Goal: Information Seeking & Learning: Compare options

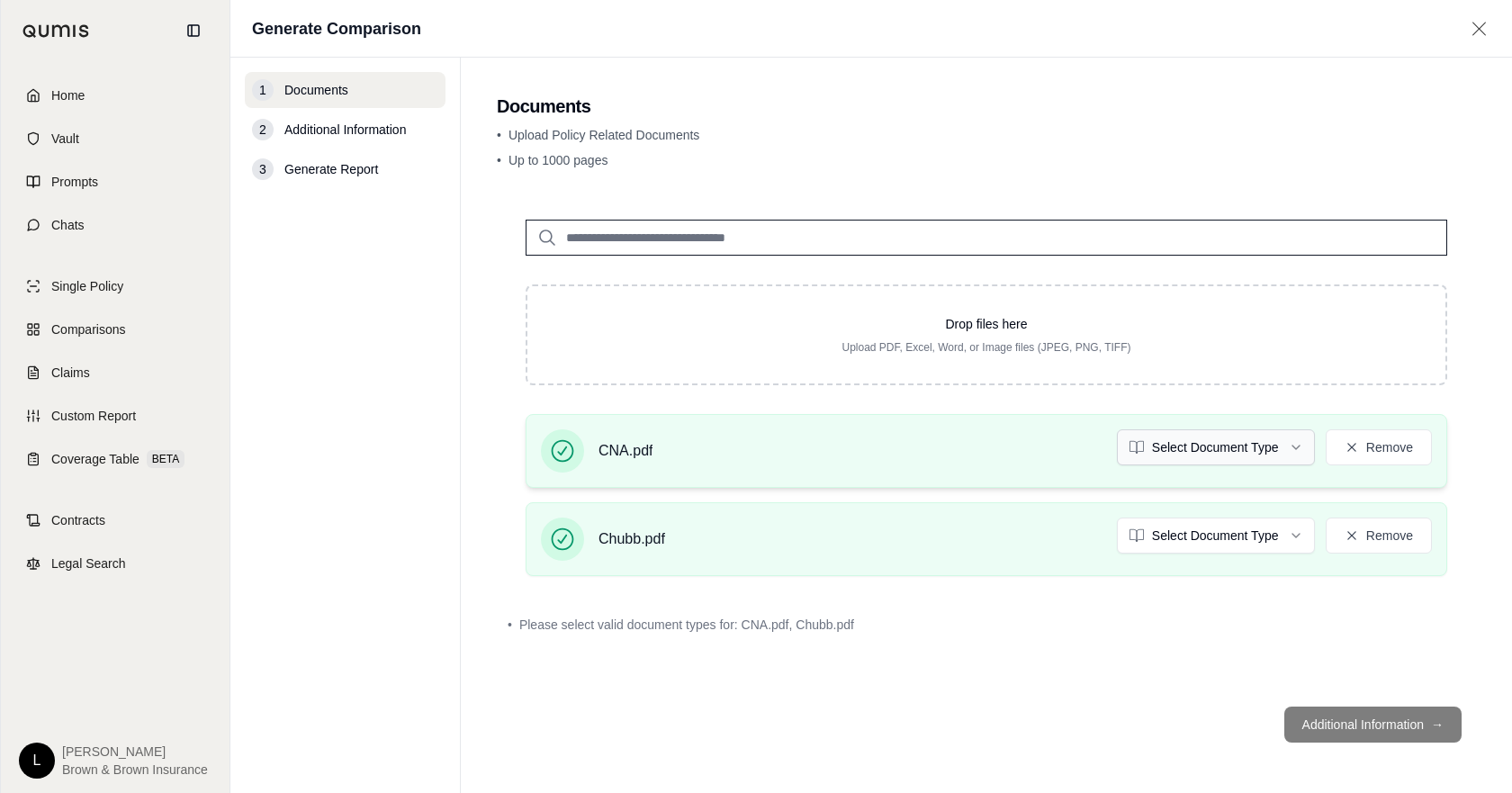
click at [1210, 438] on html "Home Vault Prompts Chats Single Policy Comparisons Claims Custom Report Coverag…" at bounding box center [756, 396] width 1512 height 793
click at [1234, 535] on html "Document type updated successfully Home Vault Prompts Chats Single Policy Compa…" at bounding box center [756, 396] width 1512 height 793
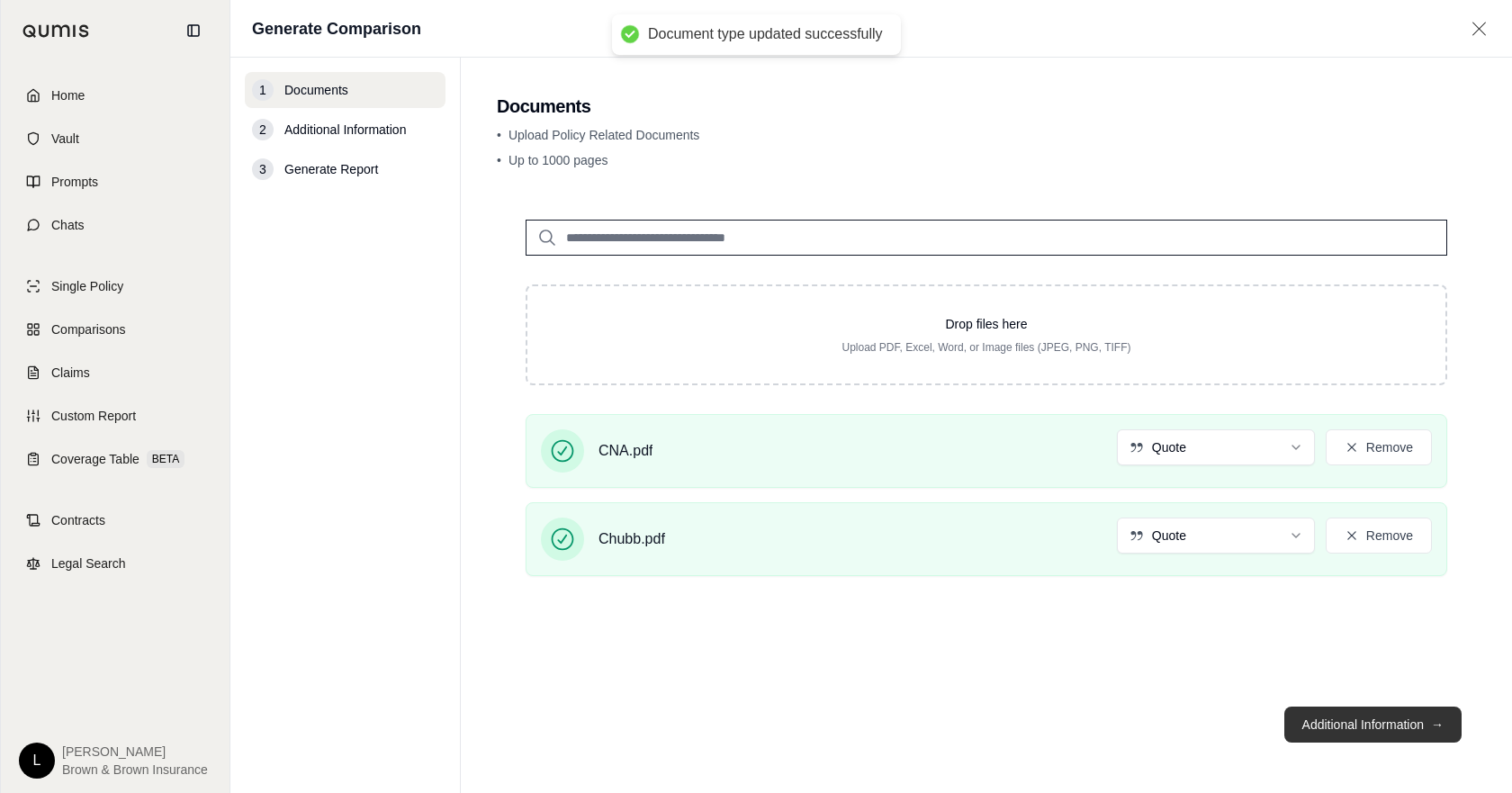
click at [1369, 728] on button "Additional Information →" at bounding box center [1373, 725] width 177 height 36
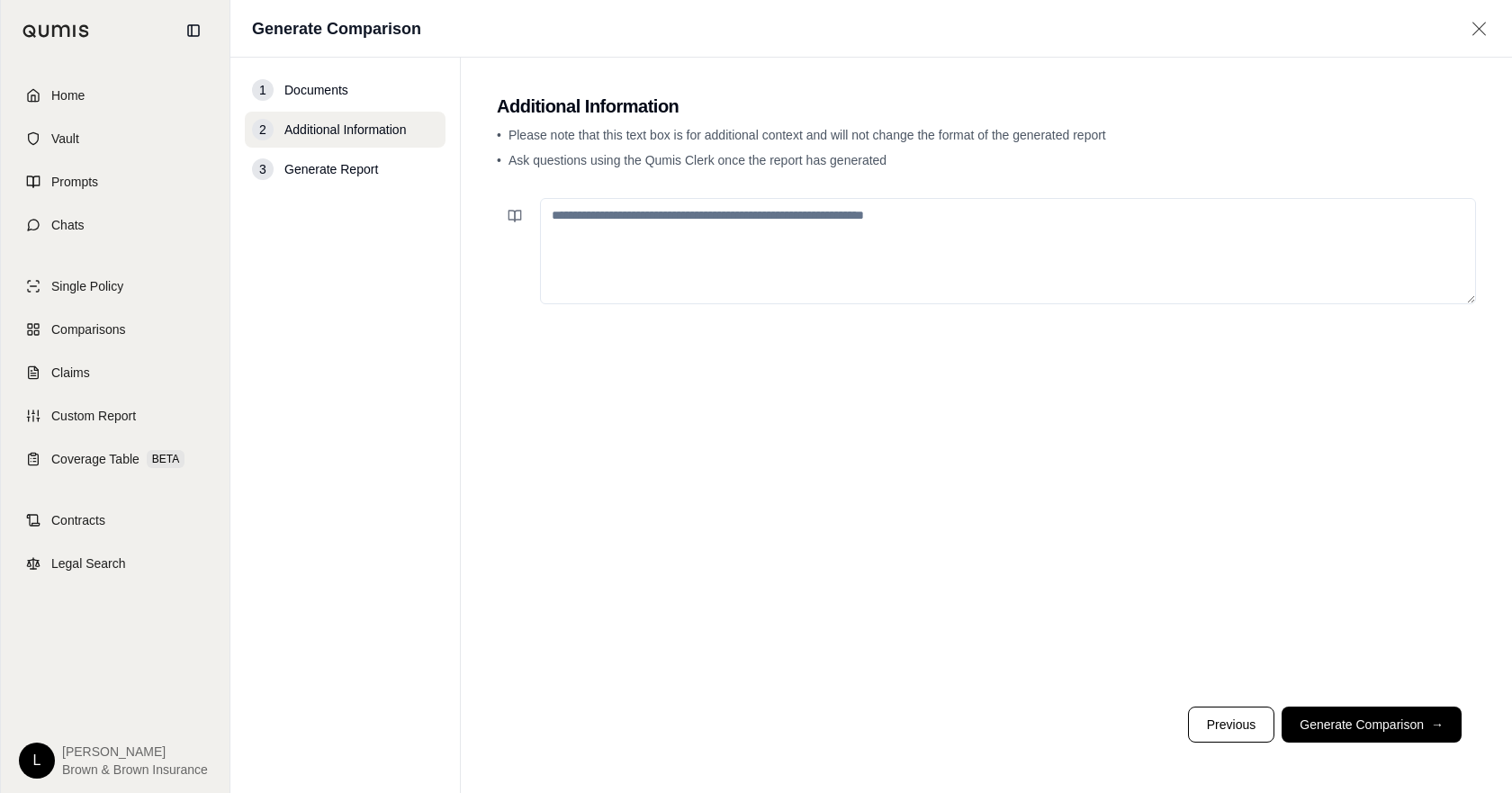
click at [816, 247] on textarea at bounding box center [1007, 251] width 936 height 106
type textarea "**********"
click at [1375, 723] on button "Generate Comparison →" at bounding box center [1372, 725] width 180 height 36
